Goal: Task Accomplishment & Management: Manage account settings

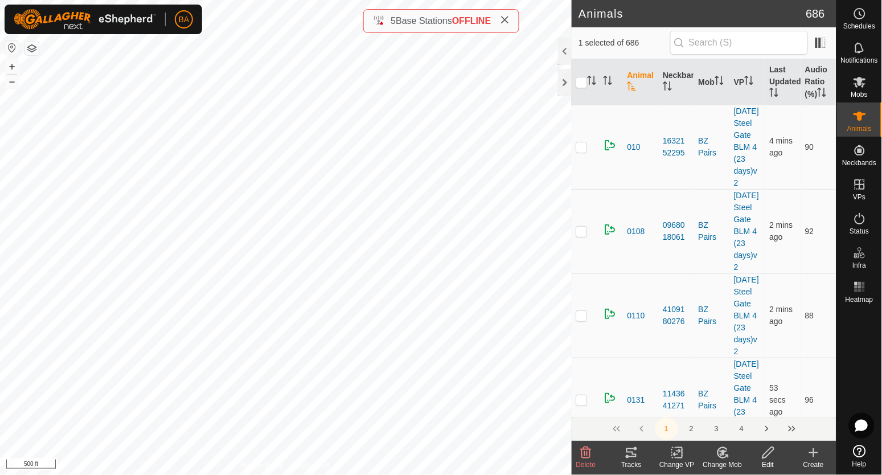
click at [635, 454] on icon at bounding box center [631, 452] width 10 height 9
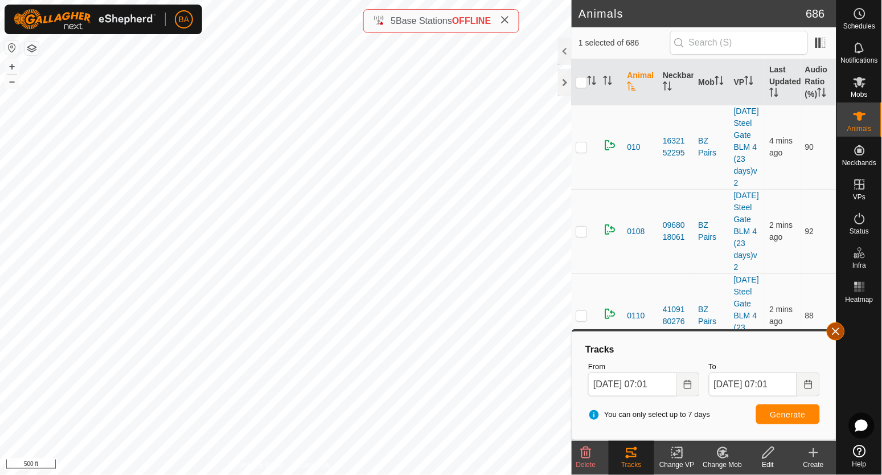
click at [838, 334] on span "button" at bounding box center [835, 331] width 9 height 9
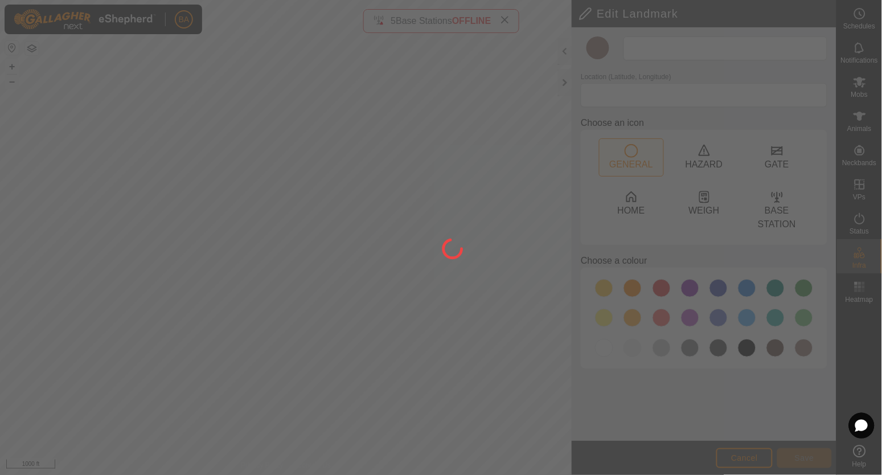
type input "Crossing"
type input "45.253582, -104.554752"
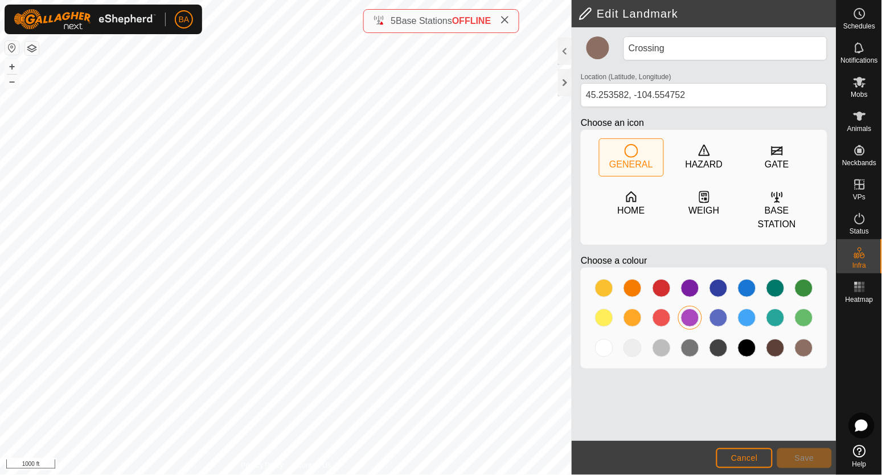
click at [685, 319] on div at bounding box center [690, 318] width 18 height 18
click at [817, 457] on button "Save" at bounding box center [804, 458] width 55 height 20
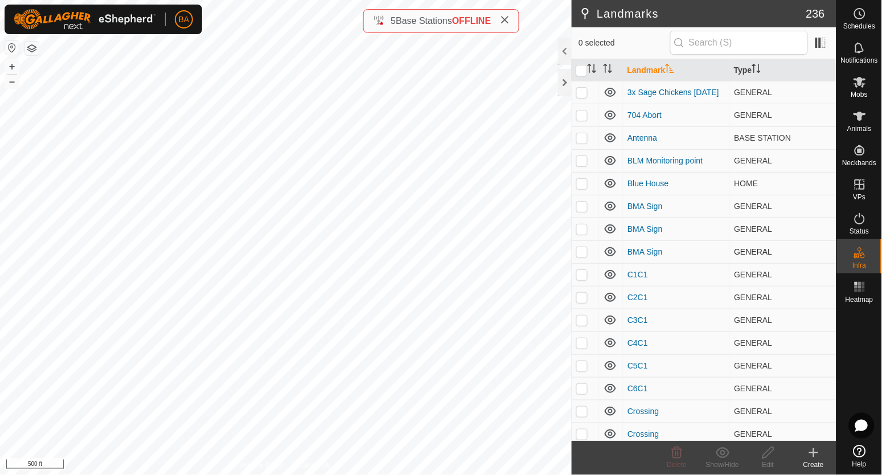
click at [618, 243] on div "Landmarks 236 0 selected Landmark Type 3x Sage Chickens [DATE] GENERAL 704 Abor…" at bounding box center [418, 237] width 836 height 475
checkbox input "true"
click at [766, 463] on div "Edit" at bounding box center [768, 464] width 46 height 10
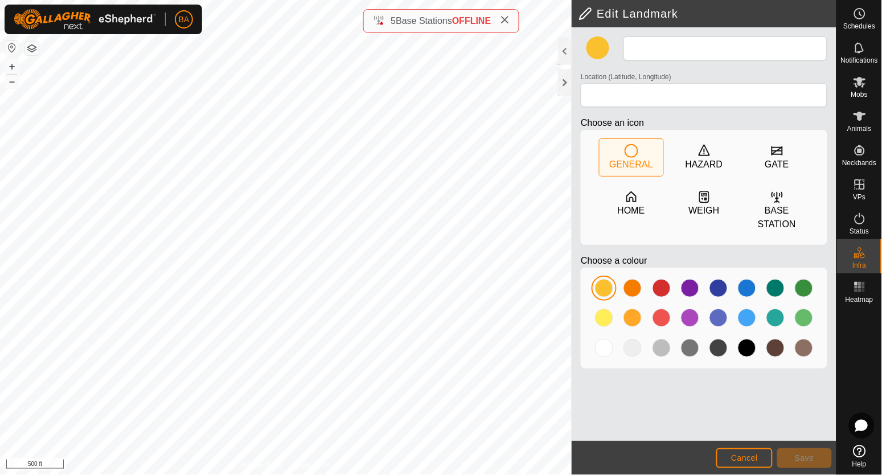
type input "Crossing"
type input "45.257334, -104.562037"
click at [692, 311] on div at bounding box center [690, 318] width 18 height 18
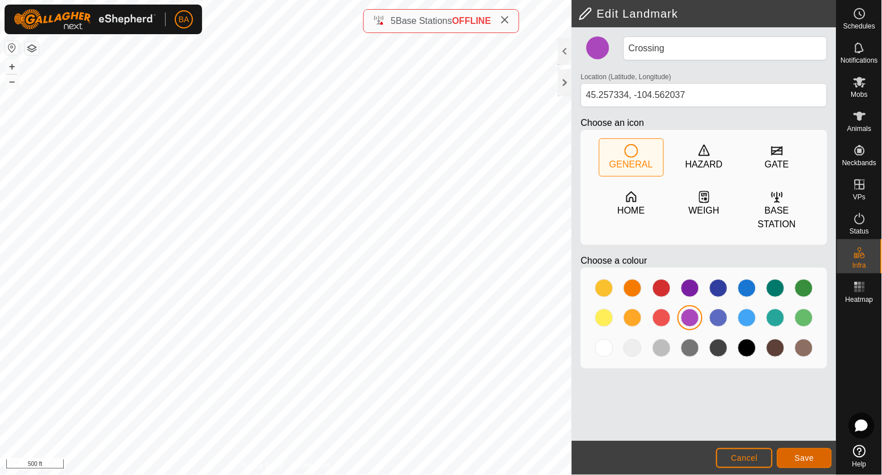
click at [798, 463] on button "Save" at bounding box center [804, 458] width 55 height 20
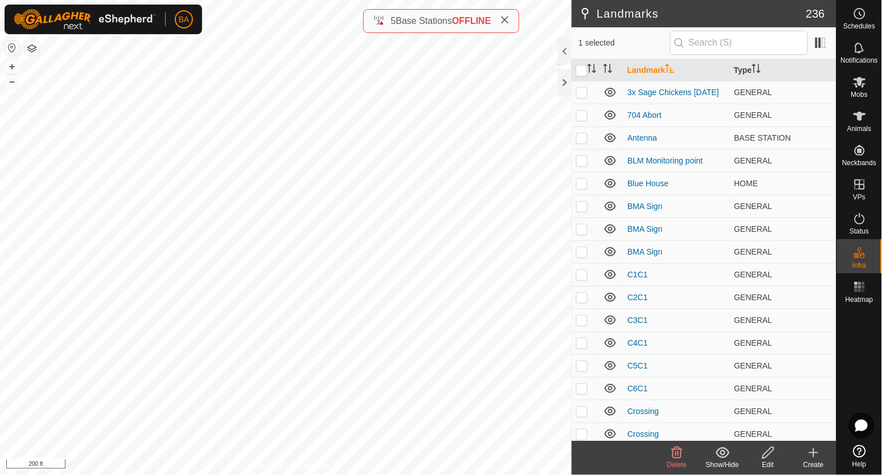
click at [677, 459] on div "Delete" at bounding box center [677, 464] width 46 height 10
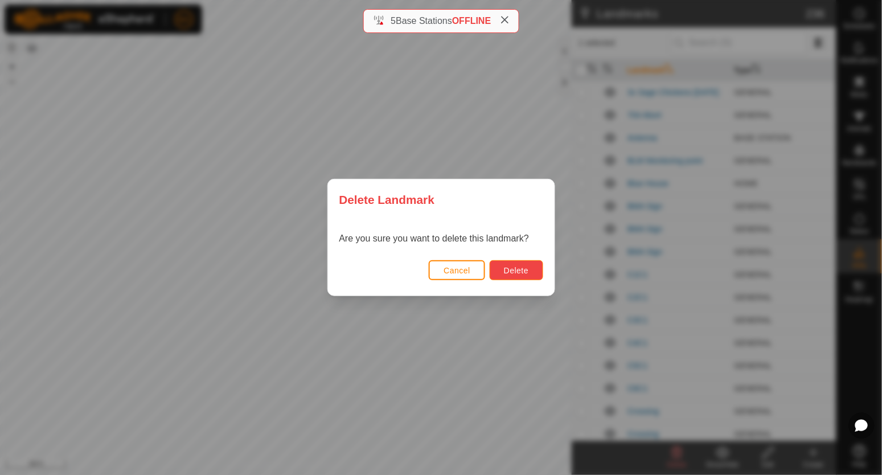
click at [505, 262] on button "Delete" at bounding box center [516, 270] width 53 height 20
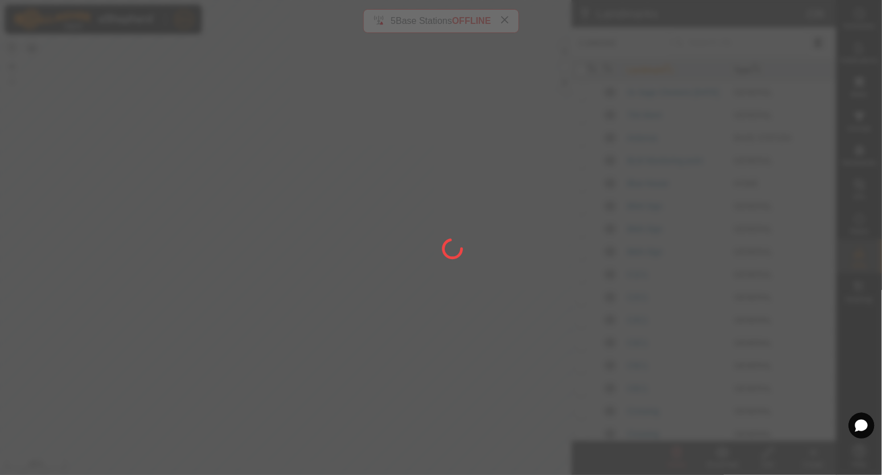
checkbox input "false"
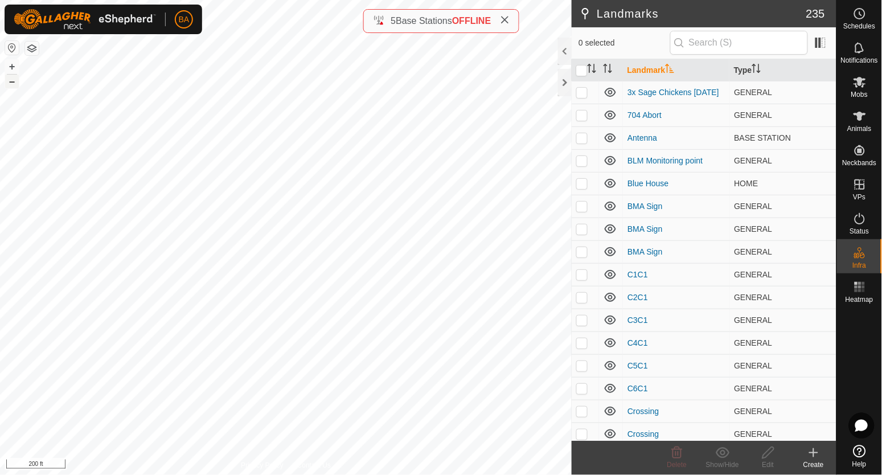
click at [476, 4] on div "BA Schedules Notifications Mobs Animals Neckbands VPs Status Infra Heatmap Help…" at bounding box center [441, 237] width 882 height 475
click at [14, 83] on button "–" at bounding box center [12, 82] width 14 height 14
